Goal: Information Seeking & Learning: Find specific fact

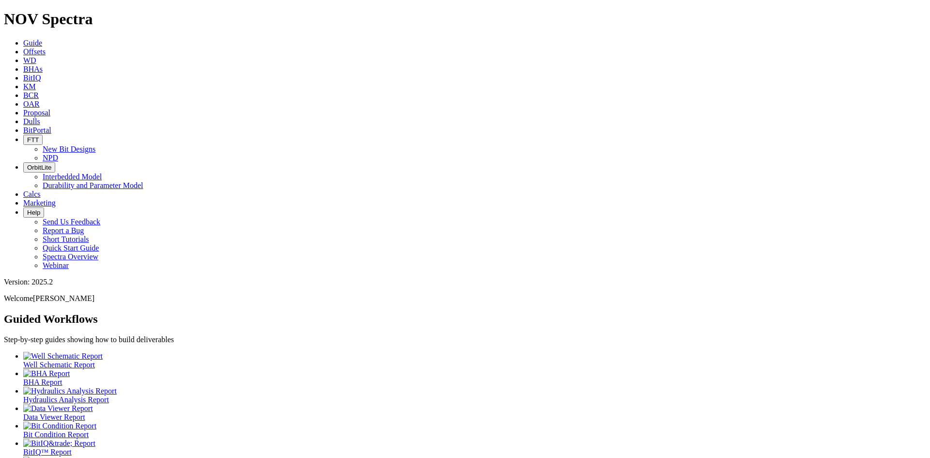
click at [46, 47] on link "Offsets" at bounding box center [34, 51] width 22 height 8
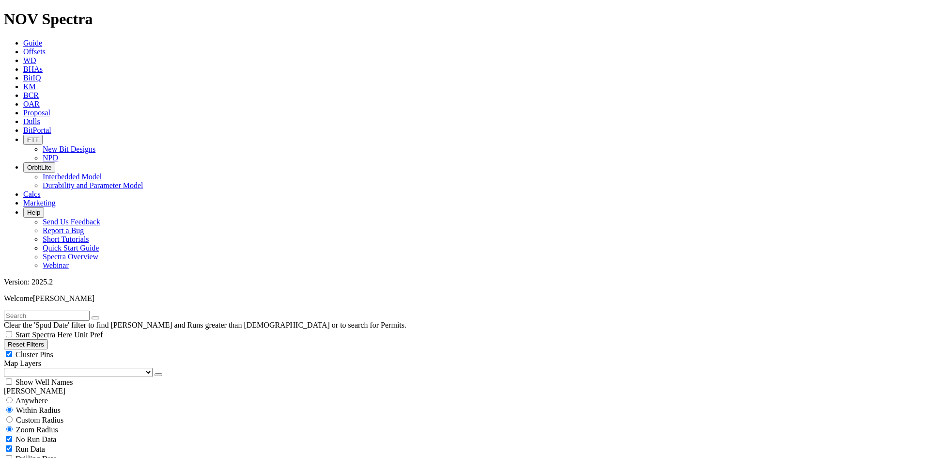
click at [52, 310] on input "text" at bounding box center [47, 315] width 86 height 10
paste input "BITTERROOT 5000 21-30 3B"
type input "BITTERROOT 5000 21-30 3B"
click at [13, 397] on input "radio" at bounding box center [9, 400] width 6 height 6
radio input "true"
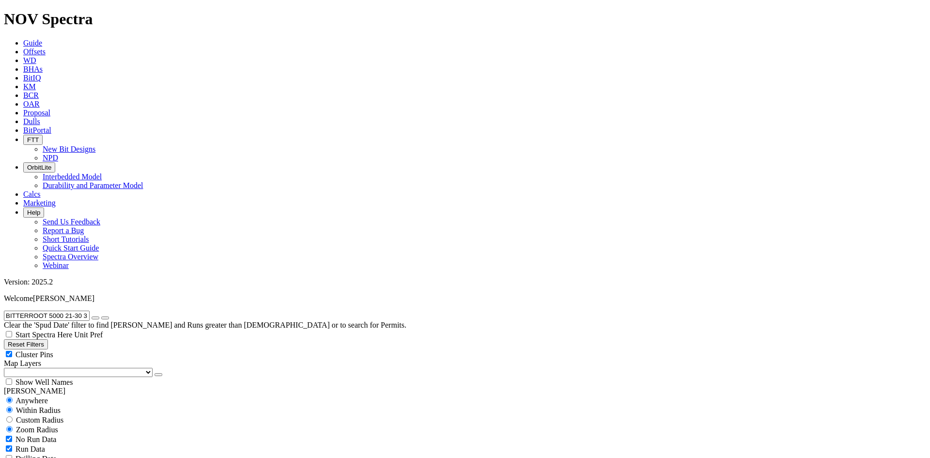
radio input "false"
click at [105, 318] on icon "submit" at bounding box center [105, 318] width 0 height 0
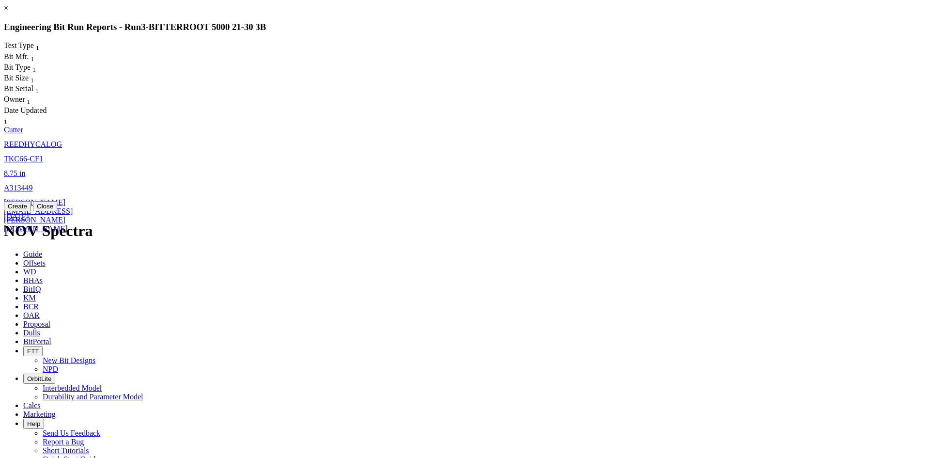
click at [62, 140] on span "REEDHYCALOG" at bounding box center [33, 144] width 58 height 8
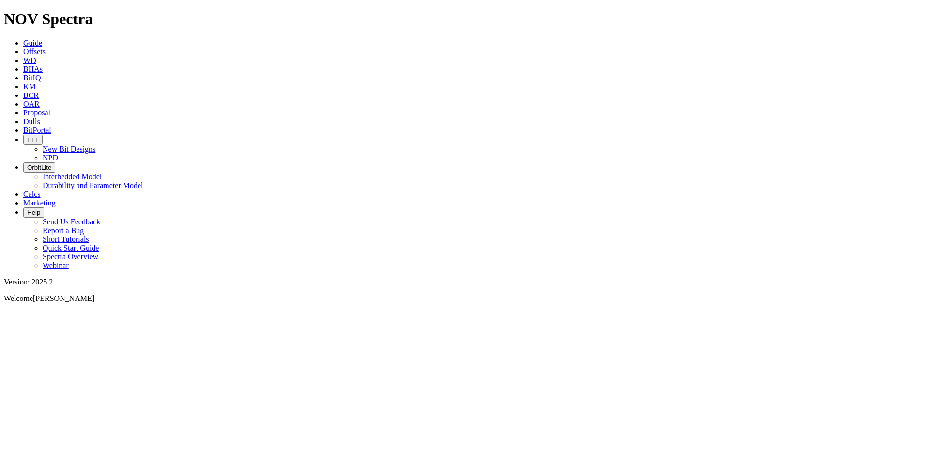
select select "Cutter"
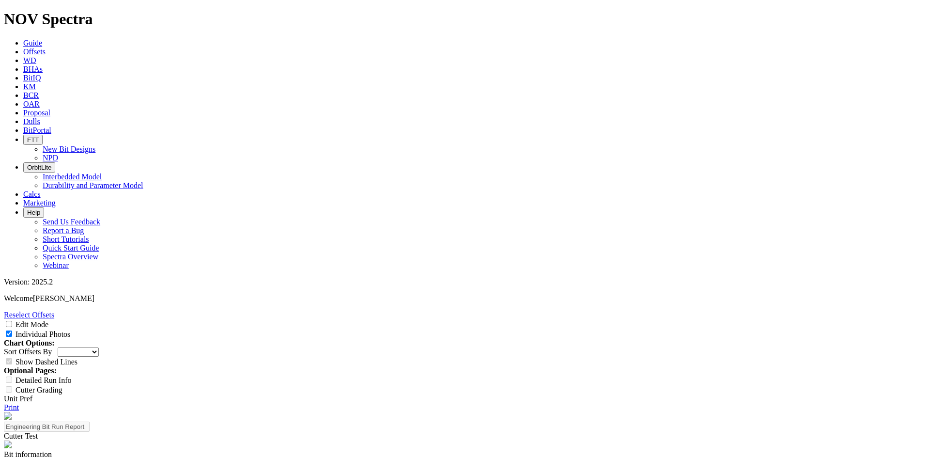
scroll to position [97, 0]
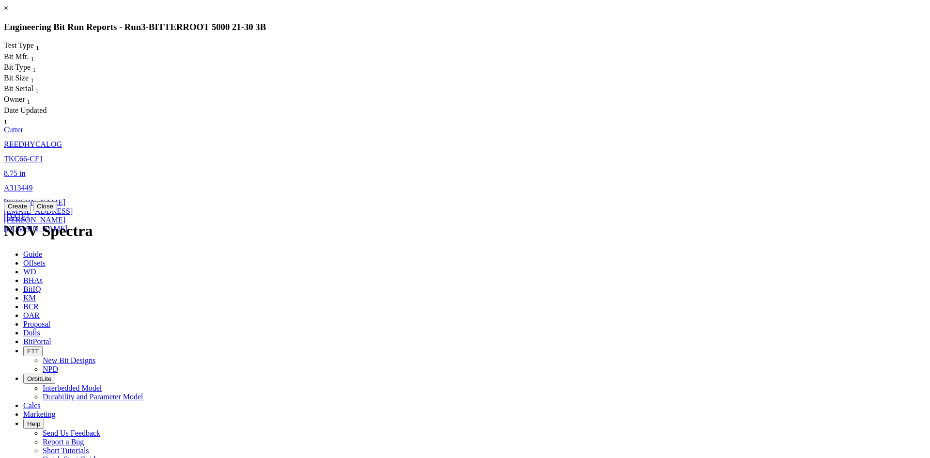
click at [73, 198] on link "[PERSON_NAME][EMAIL_ADDRESS][PERSON_NAME][DOMAIN_NAME]" at bounding box center [38, 215] width 69 height 34
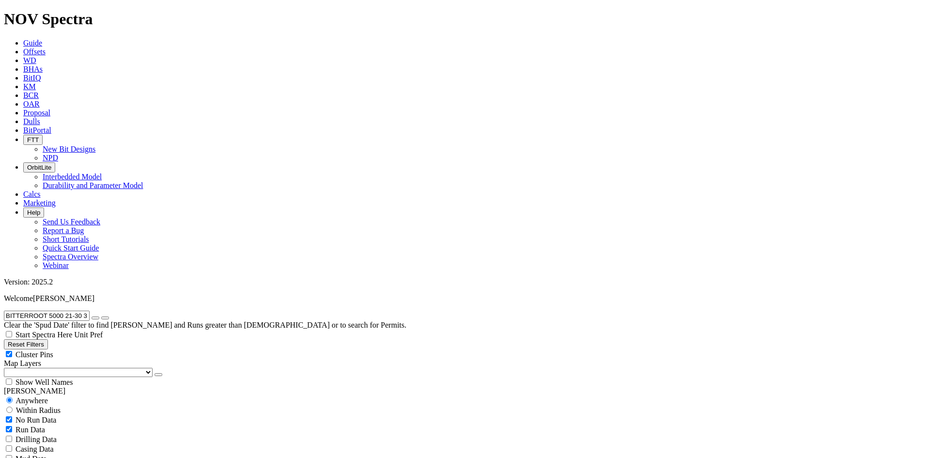
select select "Cutter"
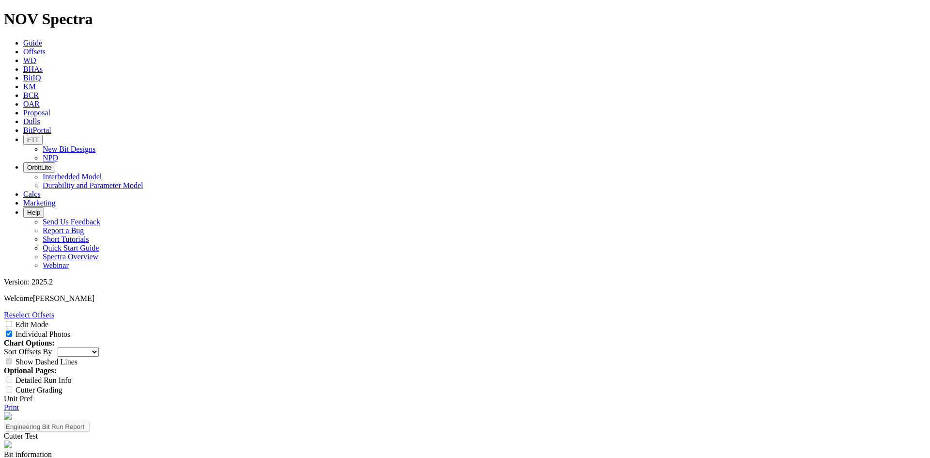
scroll to position [678, 0]
click at [23, 47] on icon at bounding box center [23, 51] width 0 height 8
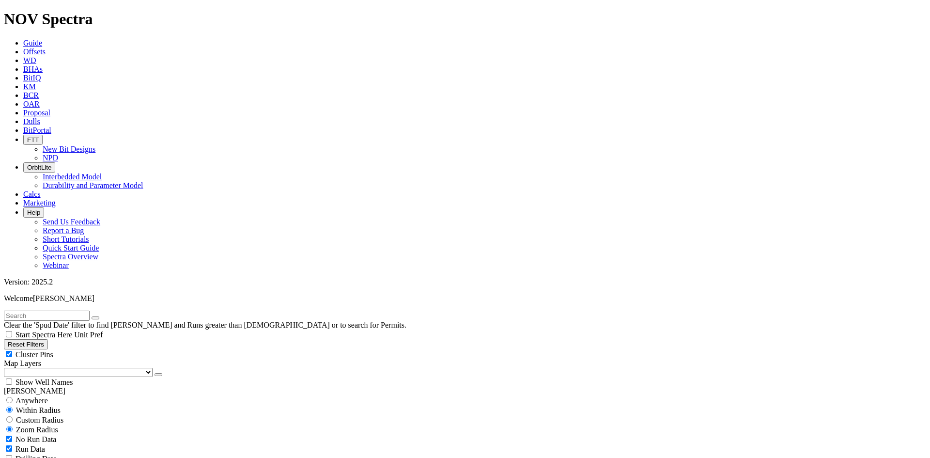
click at [56, 310] on input "text" at bounding box center [47, 315] width 86 height 10
paste input "SAFELY FEDERAL 32-7-2H"
type input "SAFELY FEDERAL 32-7-2H"
click at [23, 396] on span "Anywhere" at bounding box center [31, 400] width 32 height 8
radio input "true"
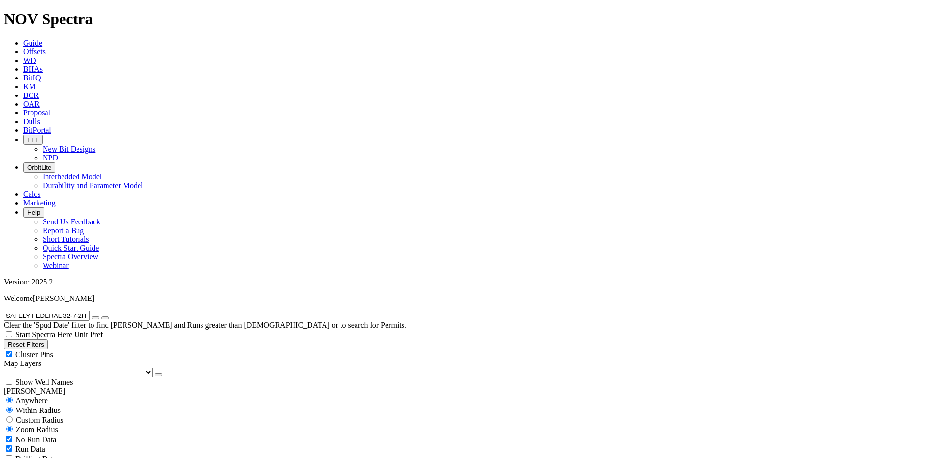
radio input "false"
click at [105, 318] on icon "submit" at bounding box center [105, 318] width 0 height 0
click at [10, 310] on input "SAFELY FEDERAL 32-7-2H" at bounding box center [47, 315] width 86 height 10
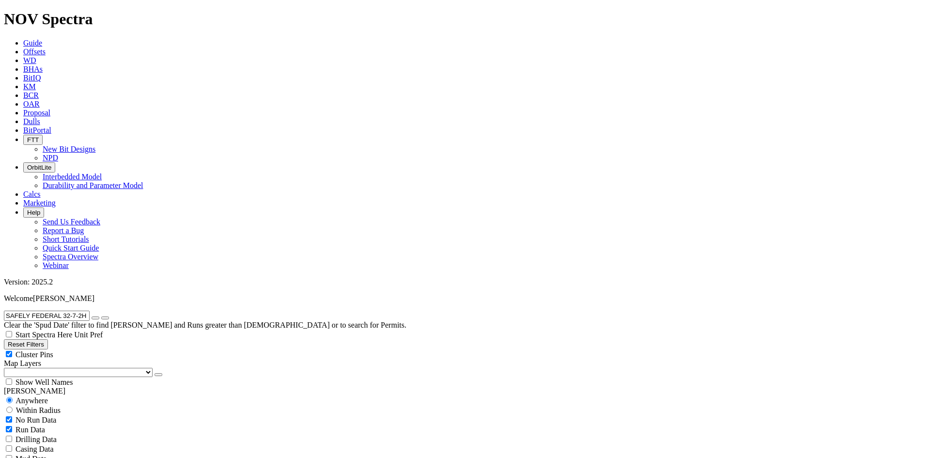
click at [90, 310] on input "SAFELY FEDERAL 32-7-2H" at bounding box center [47, 315] width 86 height 10
click at [105, 318] on icon "submit" at bounding box center [105, 318] width 0 height 0
click at [95, 318] on icon "button" at bounding box center [95, 318] width 0 height 0
radio input "false"
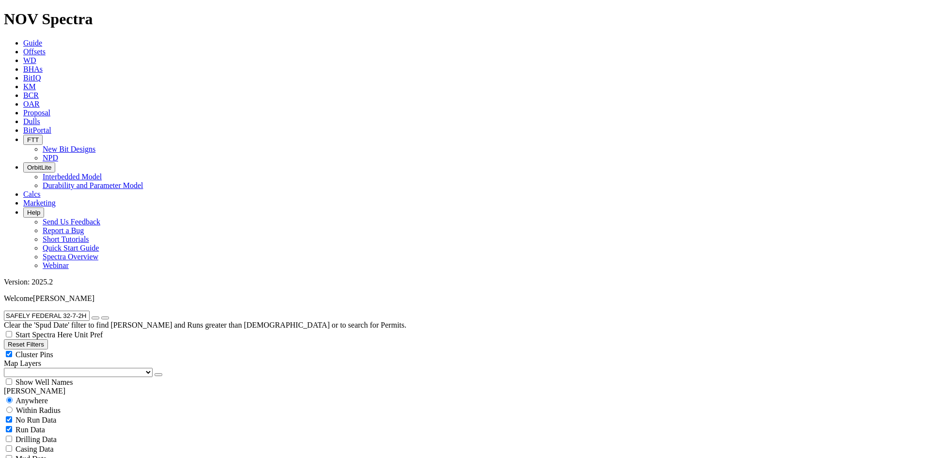
radio input "true"
click at [52, 310] on input "text" at bounding box center [47, 315] width 86 height 10
paste input "NATE 6-7-18-19 1H"
type input "NATE 6-7-18-19 1H"
click at [105, 318] on icon "submit" at bounding box center [105, 318] width 0 height 0
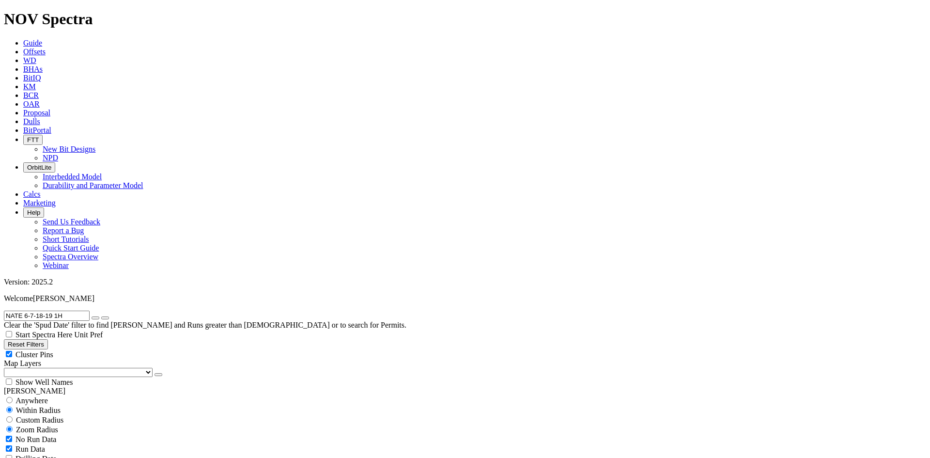
click at [109, 316] on button "submit" at bounding box center [105, 317] width 8 height 3
click at [19, 395] on div "Anywhere" at bounding box center [465, 400] width 922 height 10
radio input "true"
radio input "false"
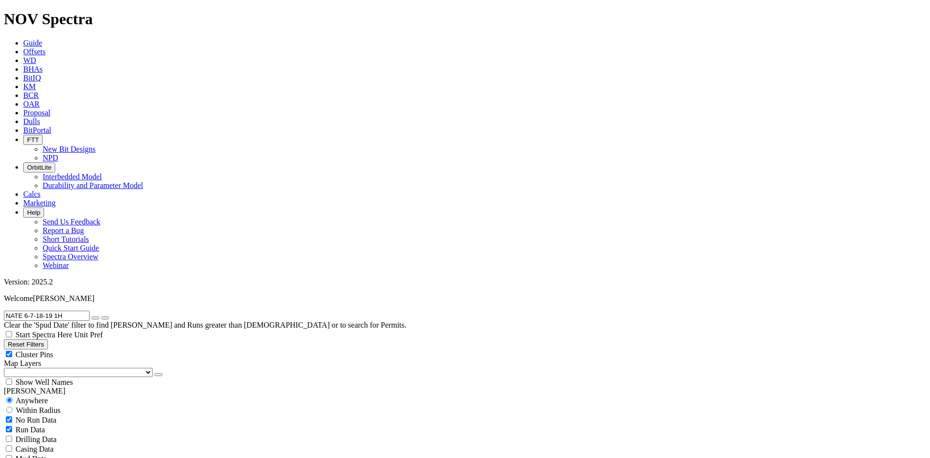
click at [95, 318] on icon "button" at bounding box center [95, 318] width 0 height 0
radio input "false"
radio input "true"
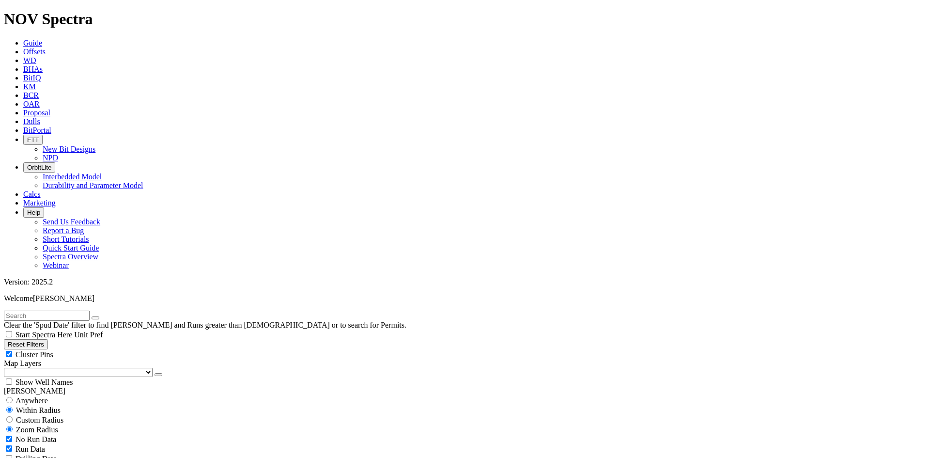
click at [44, 310] on input "text" at bounding box center [47, 315] width 86 height 10
paste input "[PERSON_NAME] FEDERAL 5304 12-24 3B"
type input "[PERSON_NAME] FEDERAL 5304 12-24 3B"
click at [20, 395] on div "Anywhere" at bounding box center [465, 400] width 922 height 10
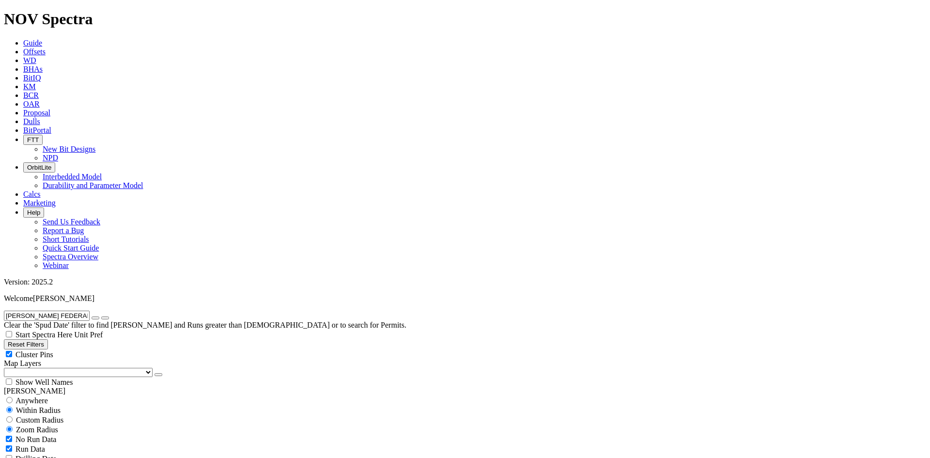
radio input "true"
radio input "false"
click at [109, 316] on button "submit" at bounding box center [105, 317] width 8 height 3
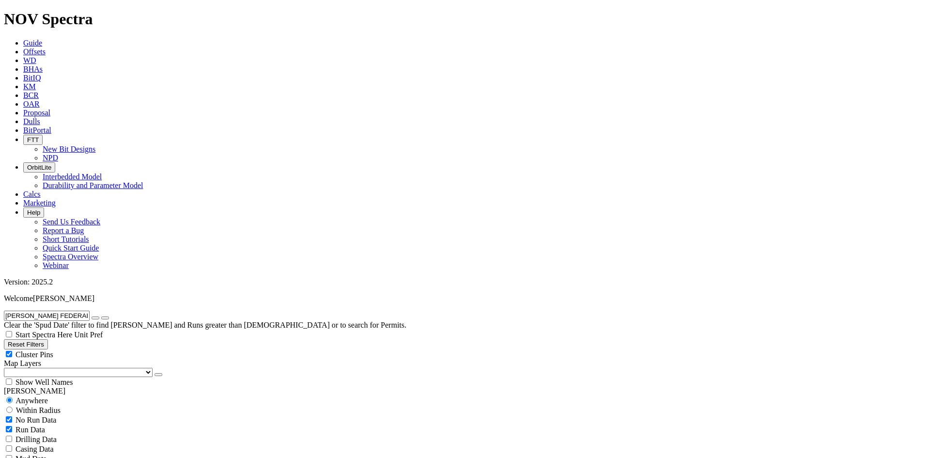
drag, startPoint x: 75, startPoint y: 41, endPoint x: 141, endPoint y: 41, distance: 66.8
click at [141, 310] on form "[PERSON_NAME] FEDERAL 5304 12-24 3B" at bounding box center [465, 315] width 922 height 10
click at [13, 310] on input "[PERSON_NAME] FEDERAL" at bounding box center [47, 315] width 86 height 10
click at [90, 310] on input "[PERSON_NAME] FEDERAL" at bounding box center [47, 315] width 86 height 10
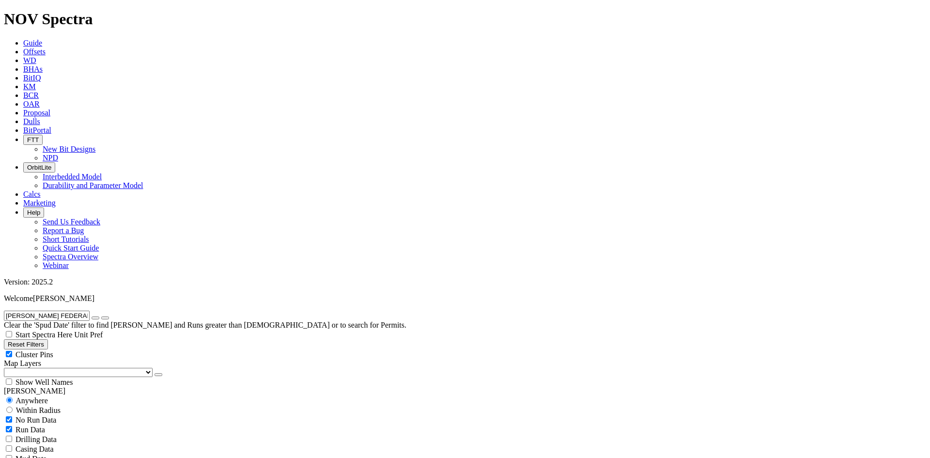
type input "[PERSON_NAME] FEDERAL"
click at [105, 318] on icon "submit" at bounding box center [105, 318] width 0 height 0
